Goal: Task Accomplishment & Management: Use online tool/utility

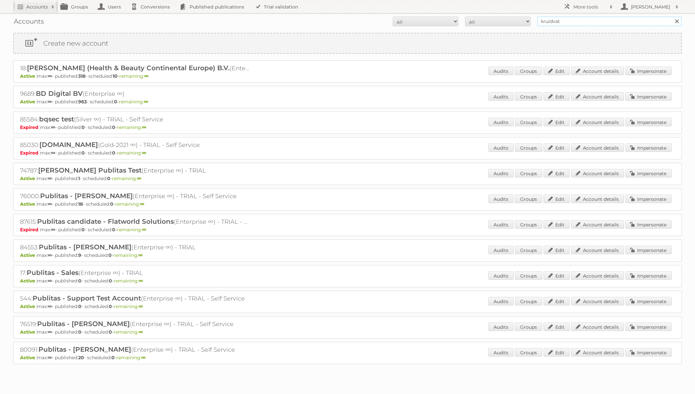
click at [580, 17] on input "kruidvat" at bounding box center [609, 21] width 144 height 10
click at [671, 16] on input "Search" at bounding box center [676, 21] width 10 height 10
type input "\"
click at [576, 22] on input "kruidvat" at bounding box center [609, 21] width 144 height 10
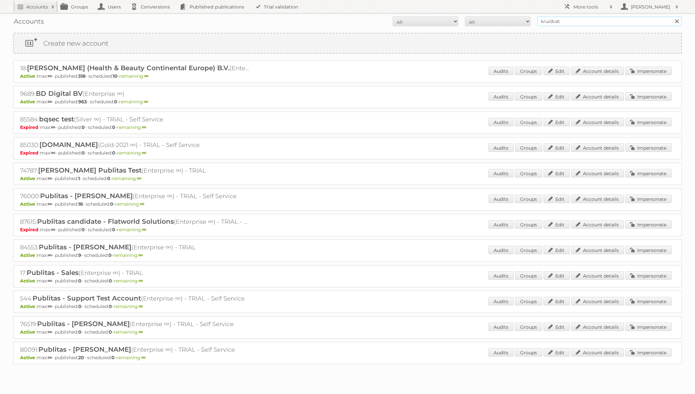
click at [671, 16] on input "Search" at bounding box center [676, 21] width 10 height 10
click at [654, 69] on link "Impersonate" at bounding box center [648, 71] width 46 height 9
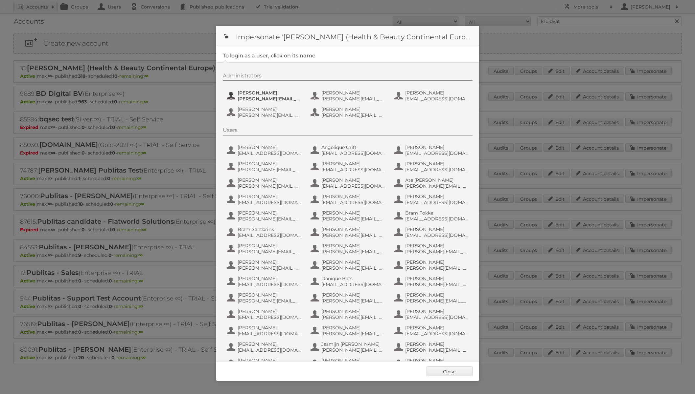
click at [266, 98] on span "[PERSON_NAME][EMAIL_ADDRESS][DOMAIN_NAME]" at bounding box center [269, 99] width 64 height 6
